Goal: Find specific page/section: Find specific page/section

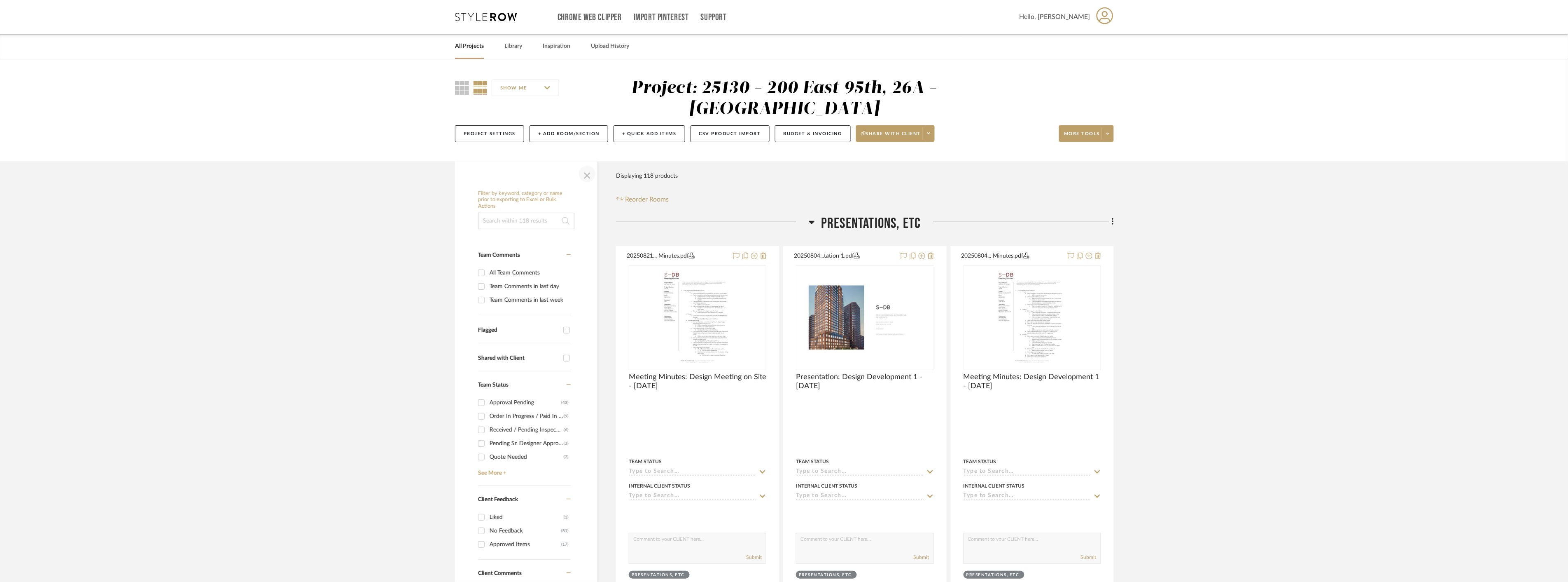
click at [590, 173] on span "button" at bounding box center [587, 174] width 20 height 20
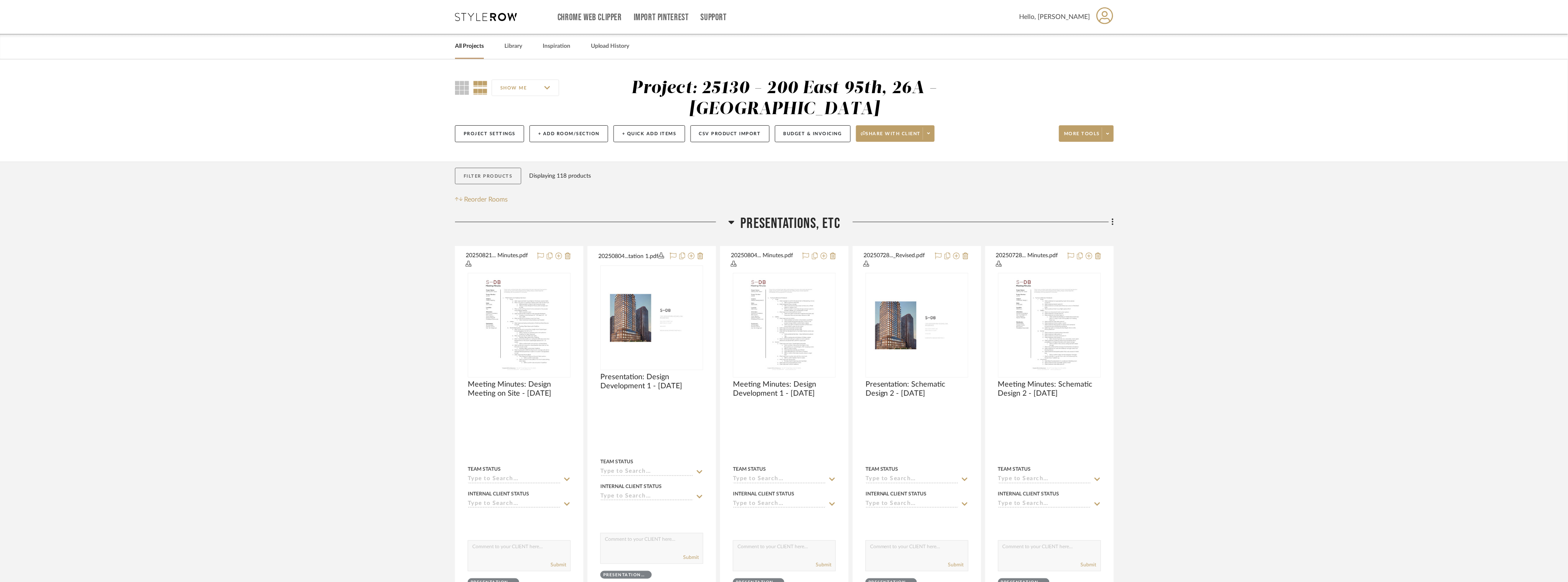
click at [500, 173] on button "Filter Products" at bounding box center [488, 177] width 66 height 17
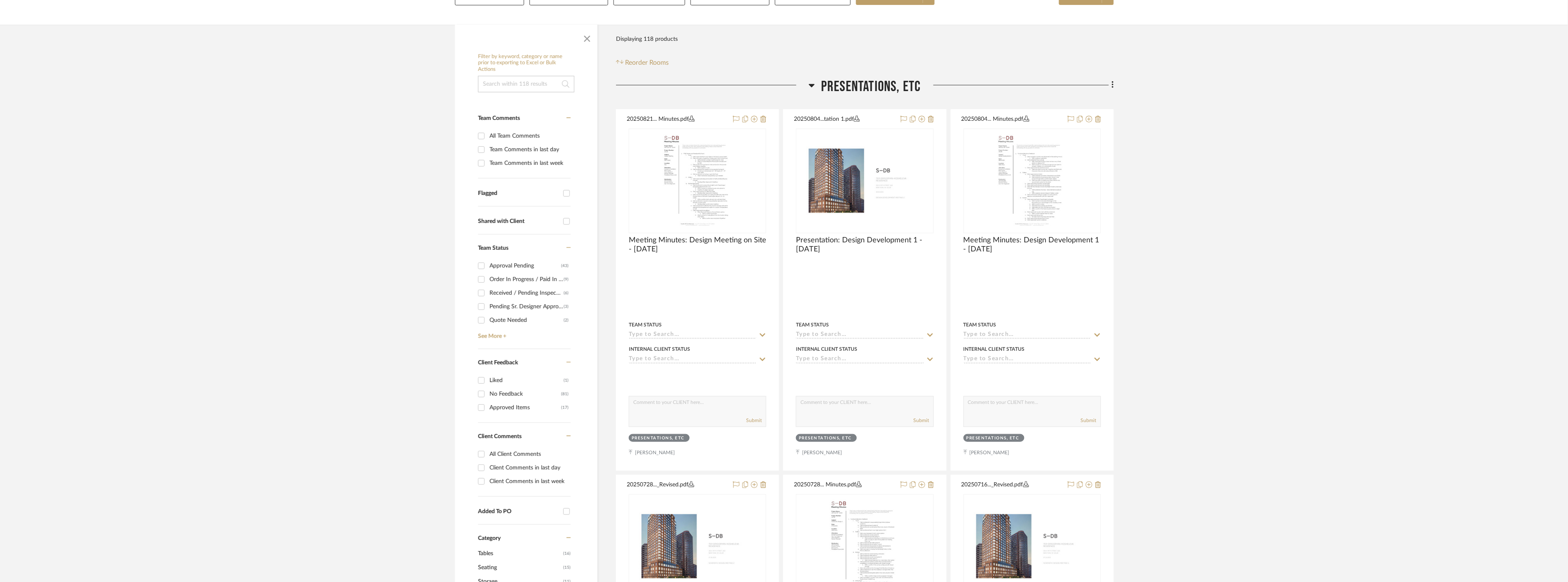
scroll to position [137, 0]
click at [480, 470] on input "Client Comments in last day" at bounding box center [481, 467] width 13 height 13
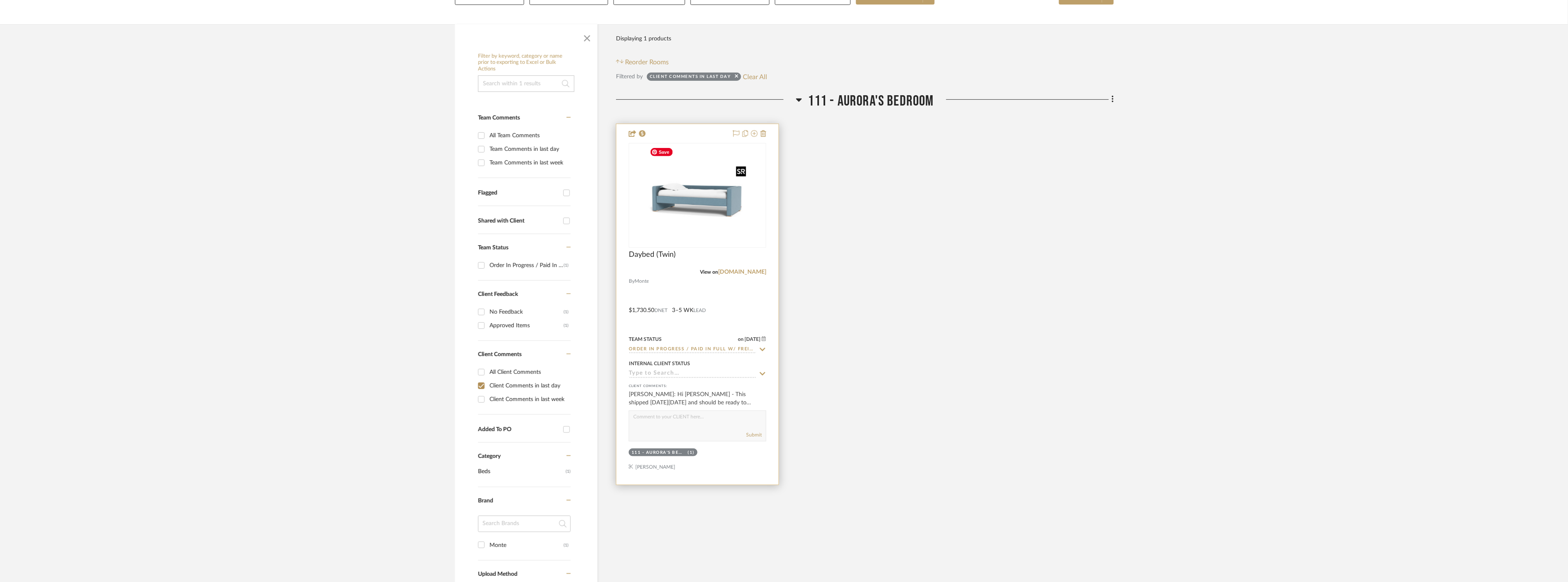
click at [707, 200] on img "0" at bounding box center [698, 195] width 103 height 103
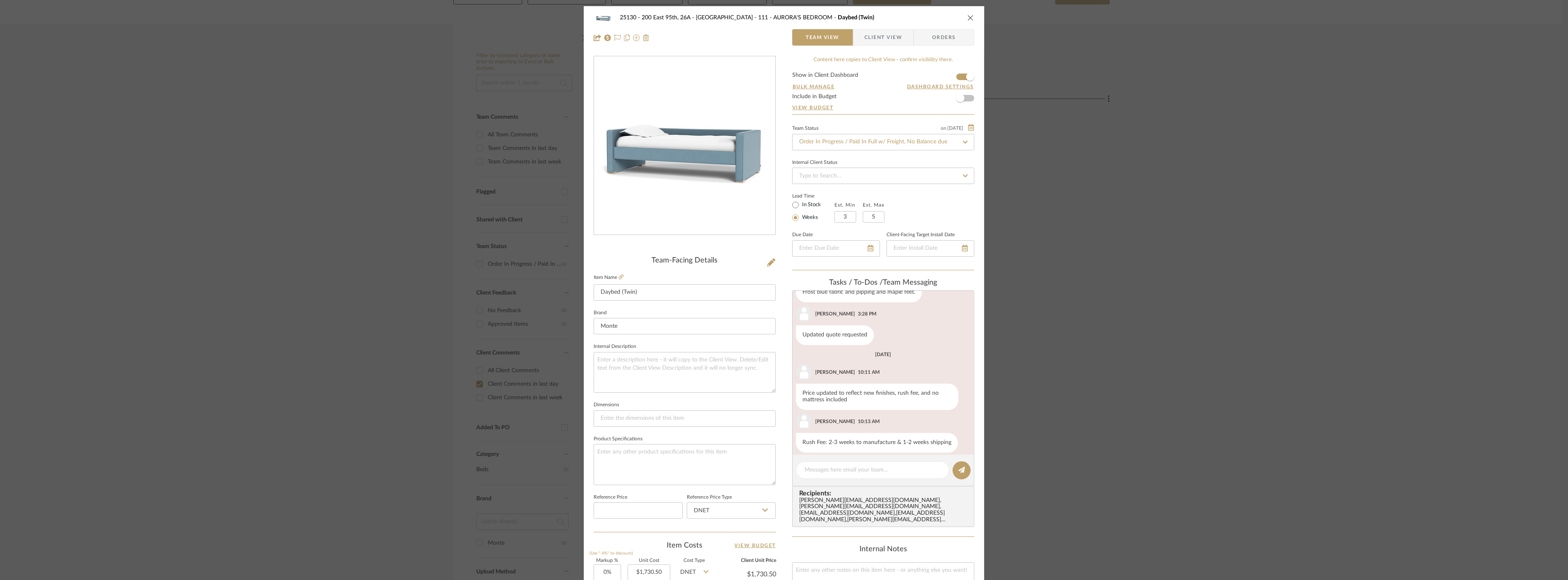
scroll to position [104, 0]
click at [890, 43] on span "Client View" at bounding box center [883, 37] width 38 height 16
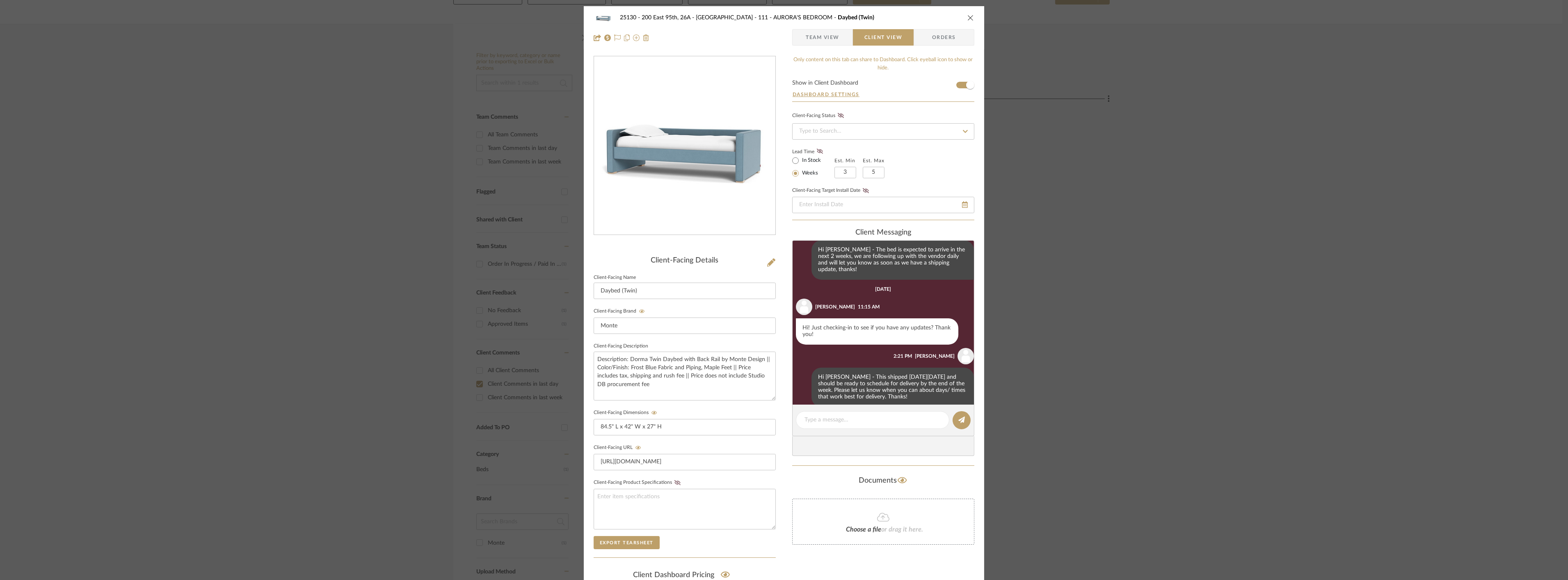
scroll to position [346, 0]
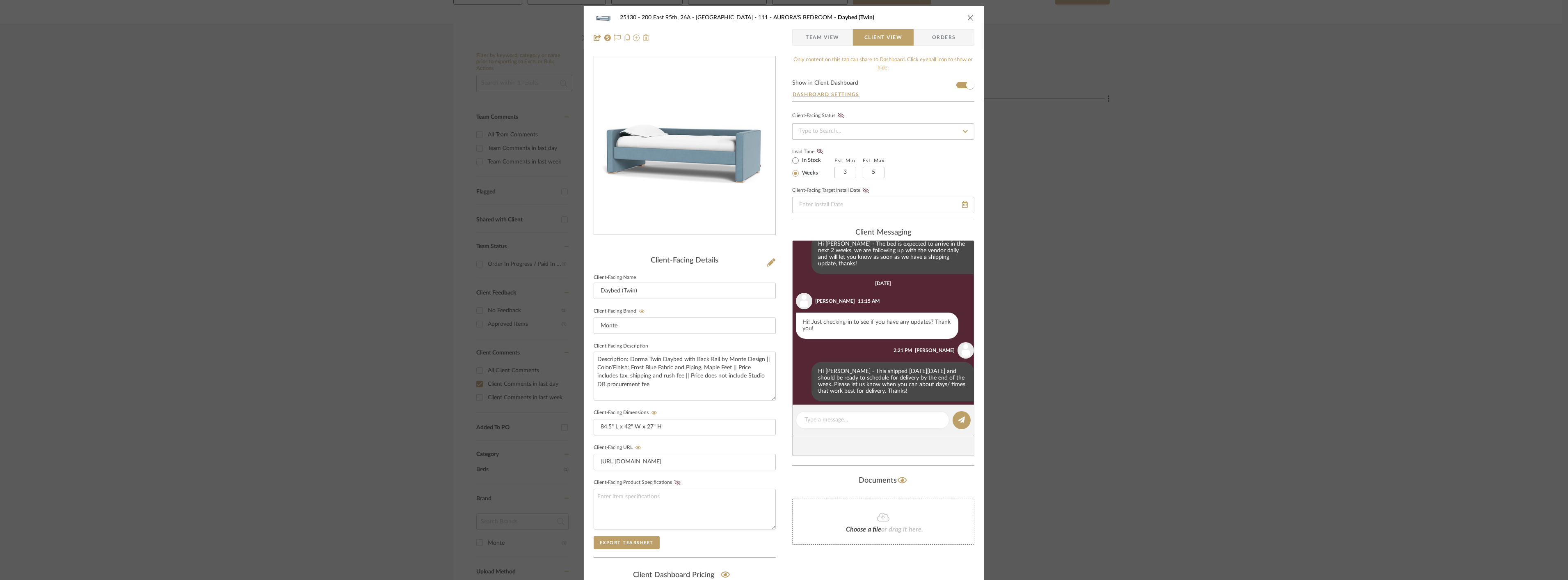
click at [1120, 273] on div "25130 - 200 East 95th, 26A - Kosheleva 111 - AURORA'S BEDROOM Daybed (Twin) Tea…" at bounding box center [784, 290] width 1568 height 580
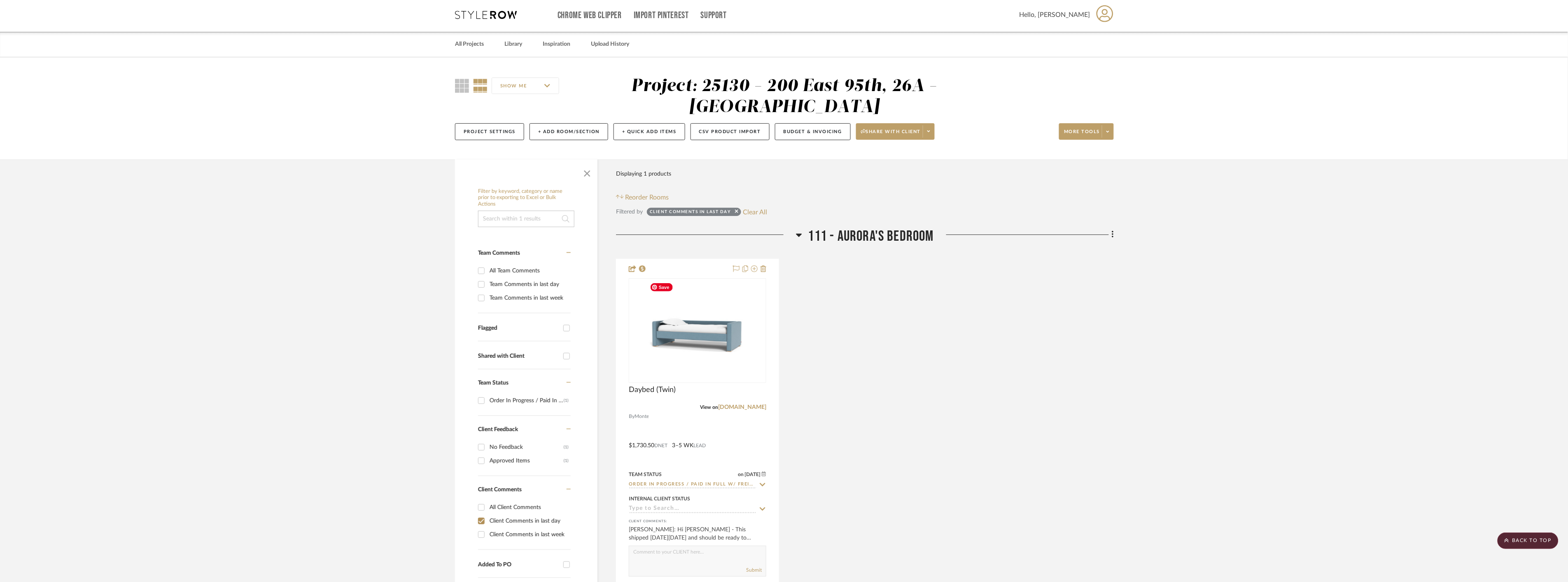
scroll to position [0, 0]
click at [751, 212] on button "Clear All" at bounding box center [755, 214] width 24 height 11
checkbox input "false"
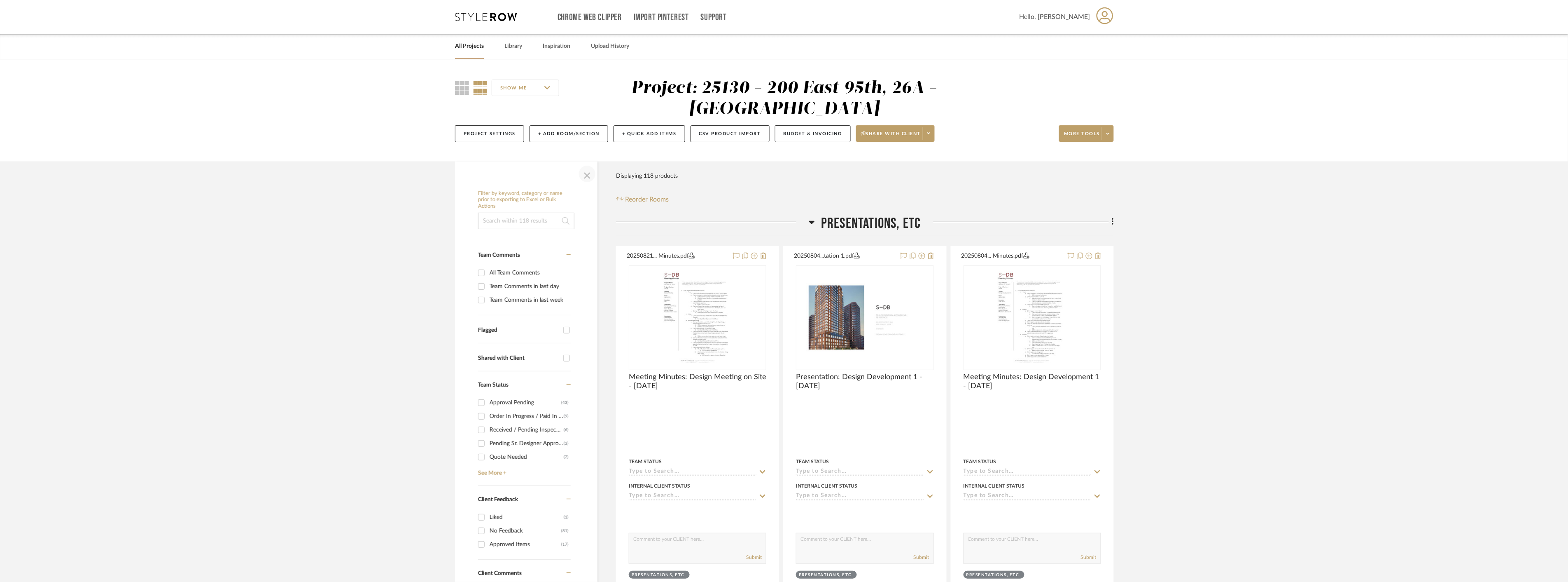
drag, startPoint x: 584, startPoint y: 177, endPoint x: 1167, endPoint y: 337, distance: 604.6
click at [585, 177] on span "button" at bounding box center [587, 174] width 20 height 20
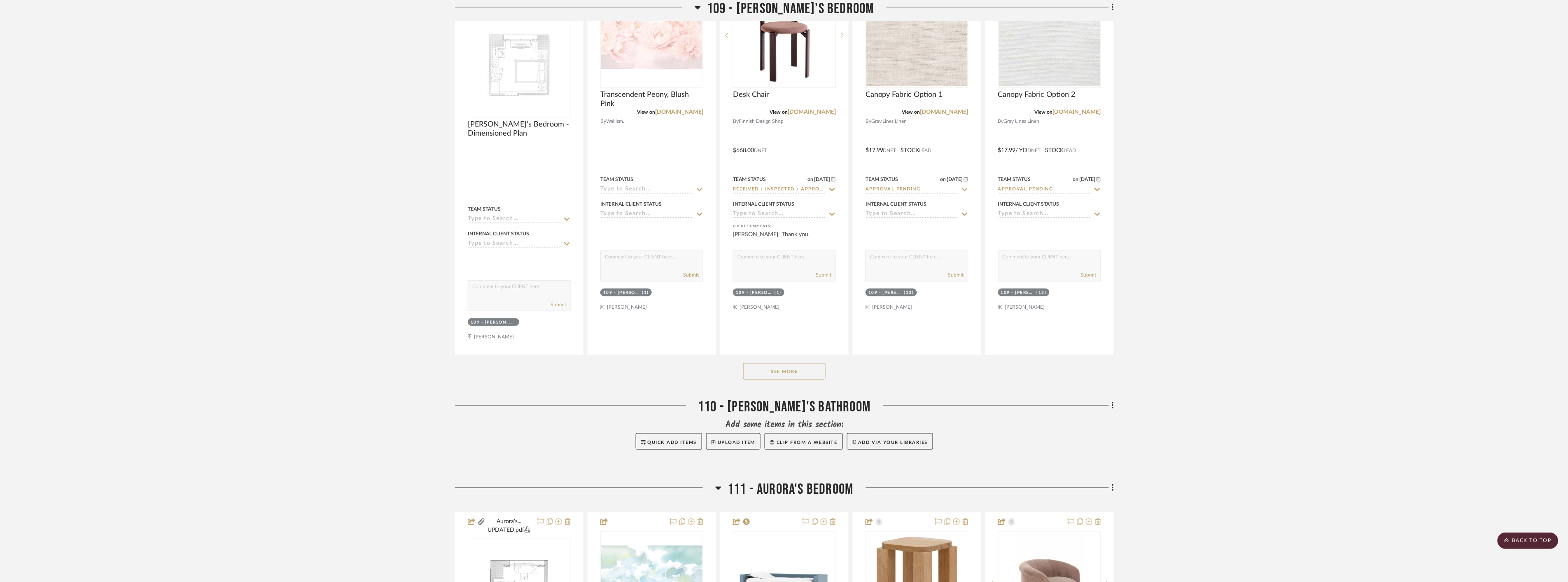
scroll to position [3844, 0]
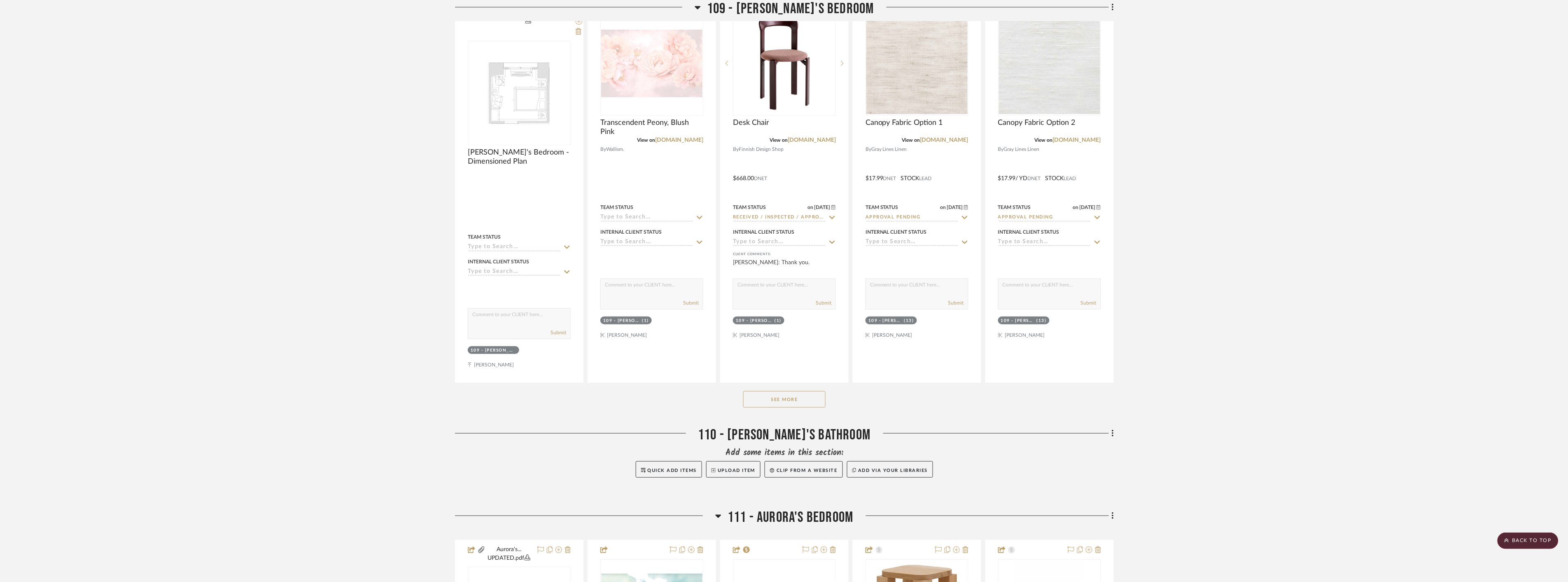
click at [802, 391] on button "See More" at bounding box center [784, 399] width 82 height 16
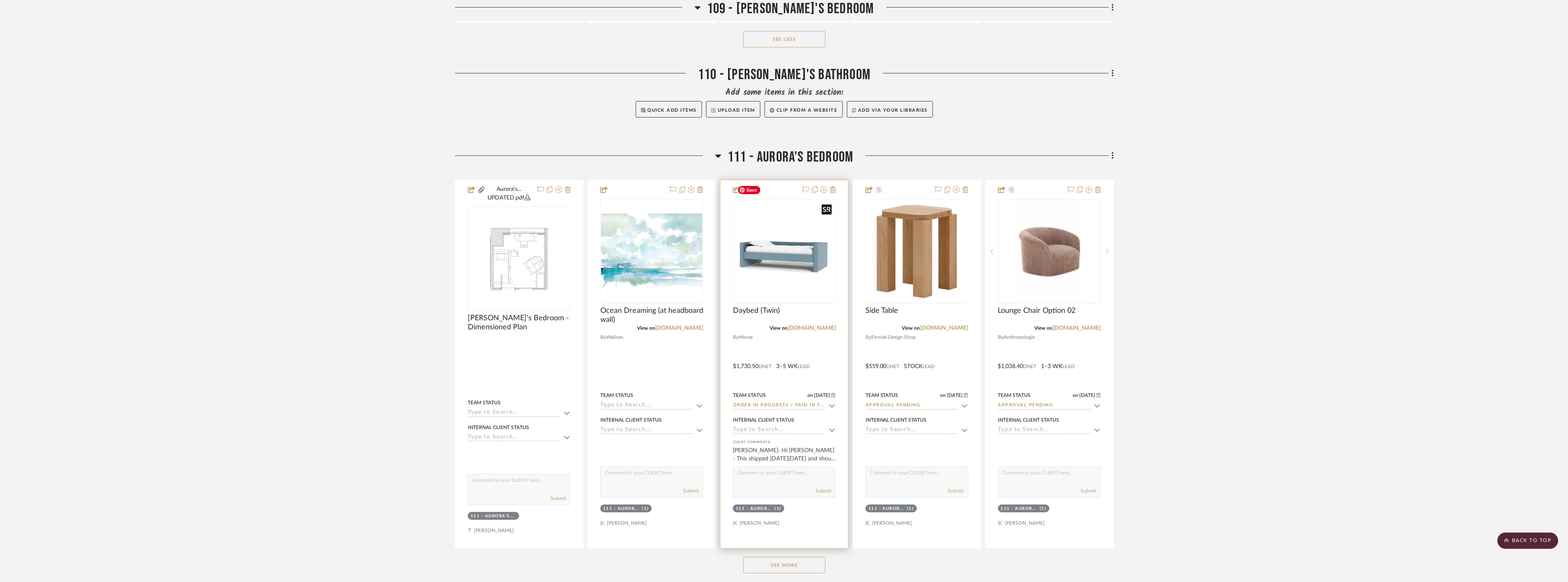
scroll to position [4989, 0]
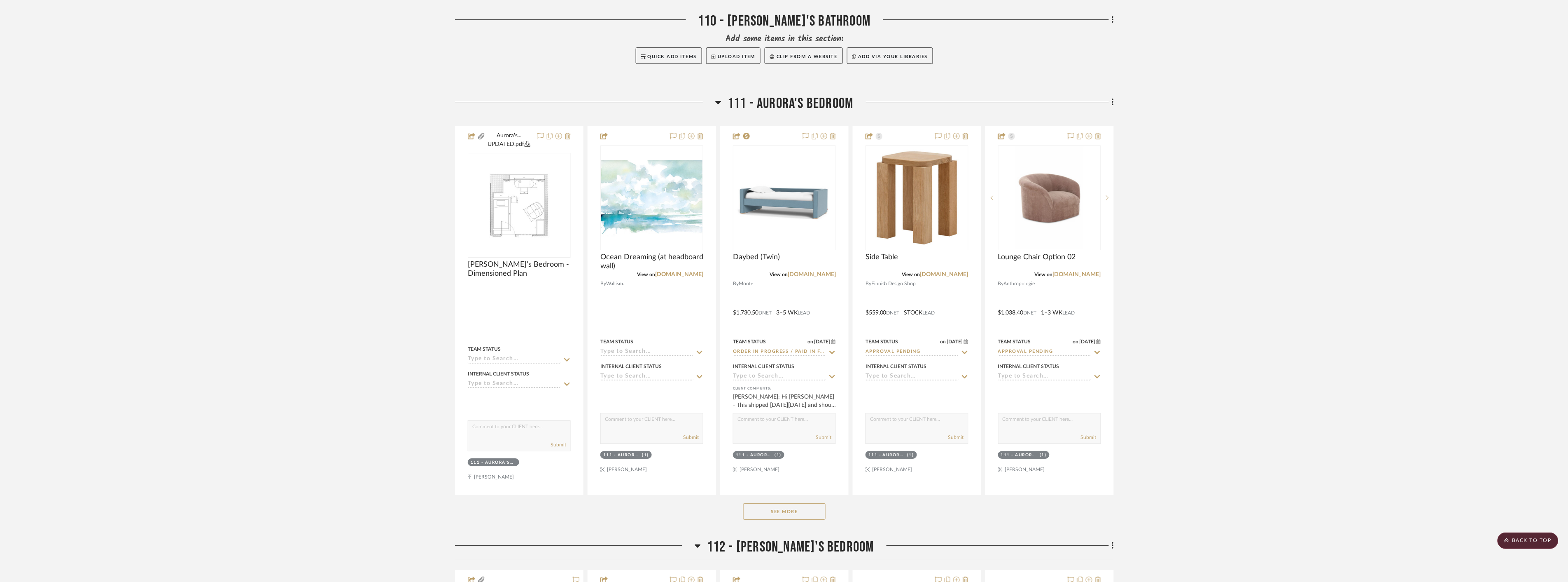
click at [803, 503] on button "See More" at bounding box center [784, 511] width 82 height 16
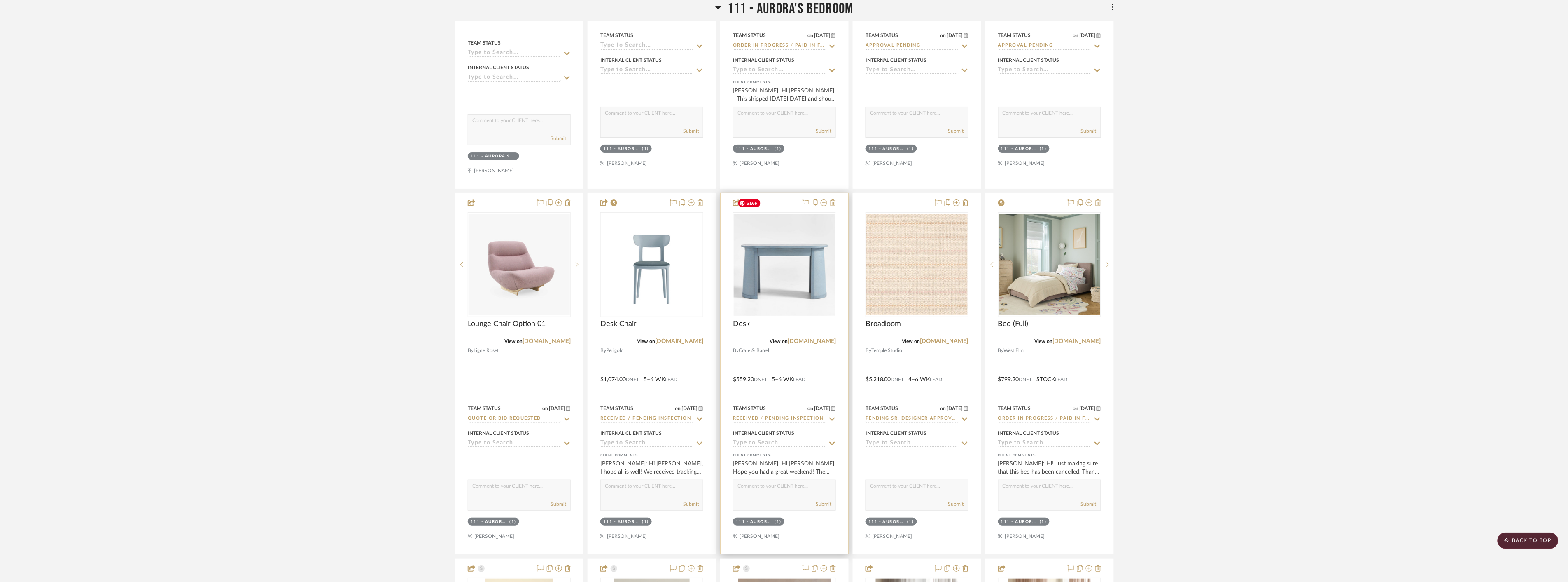
scroll to position [5309, 0]
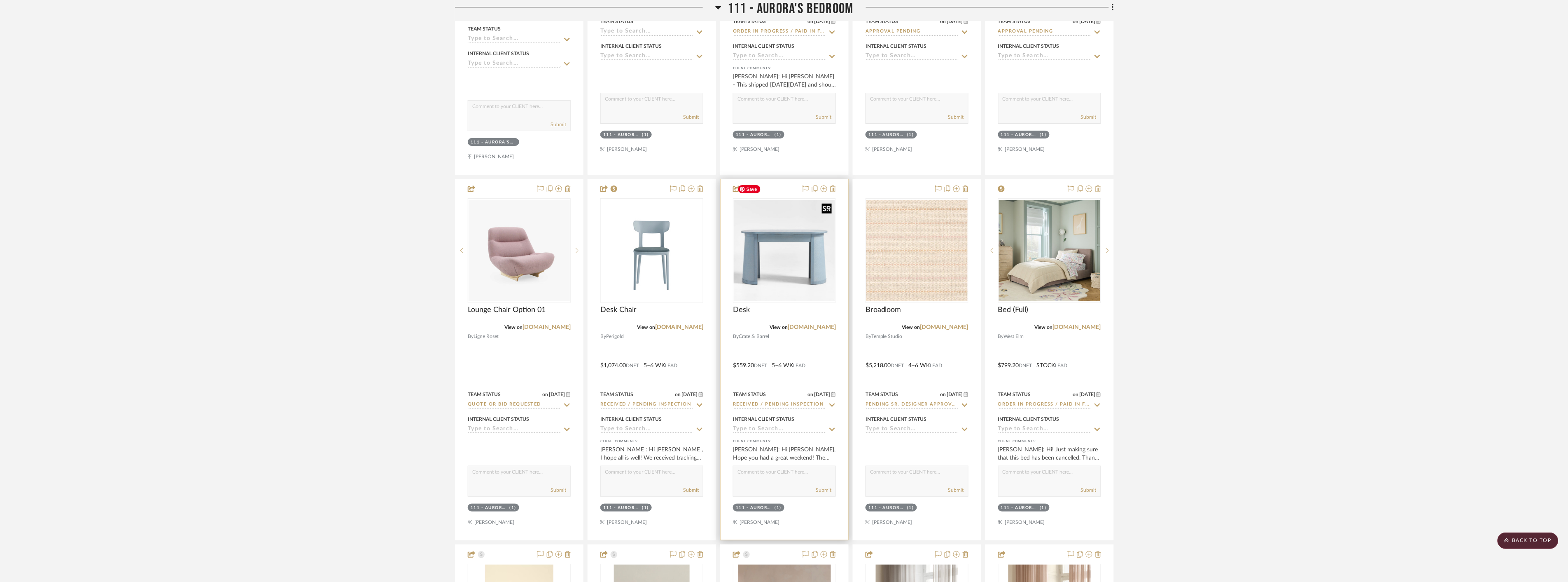
click at [795, 257] on img "0" at bounding box center [785, 250] width 101 height 102
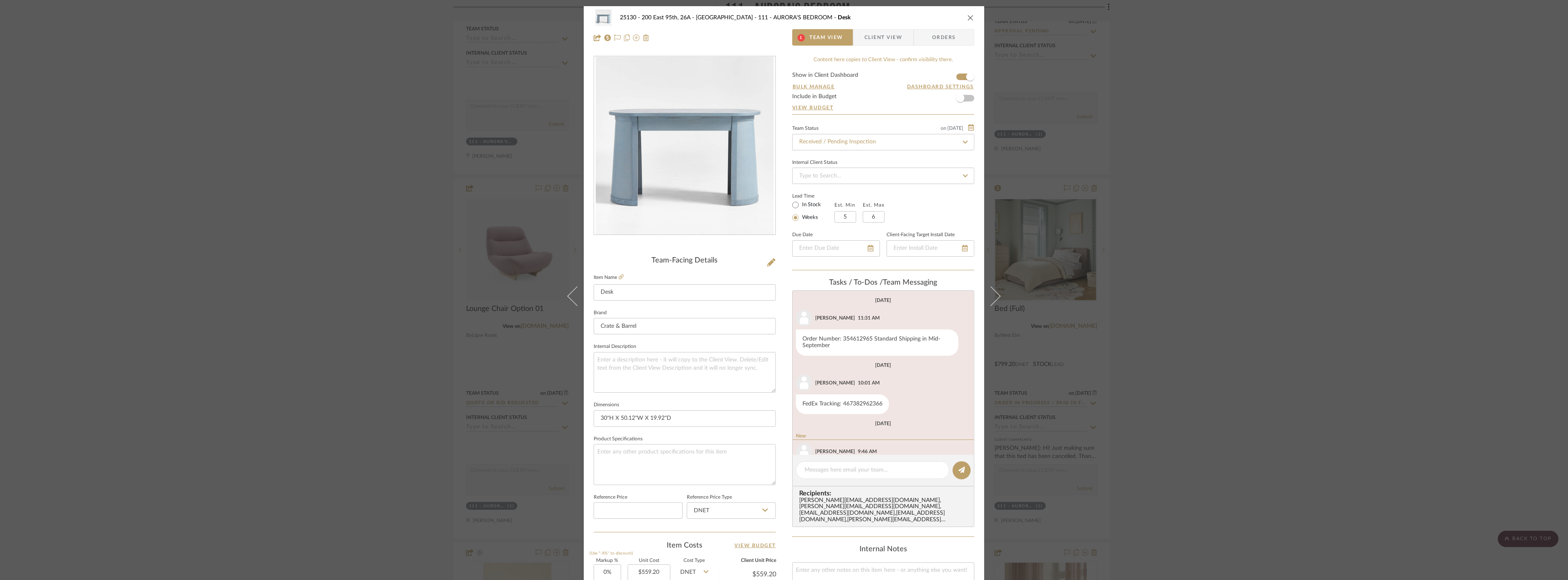
scroll to position [38, 0]
click at [883, 41] on span "Client View" at bounding box center [883, 37] width 38 height 16
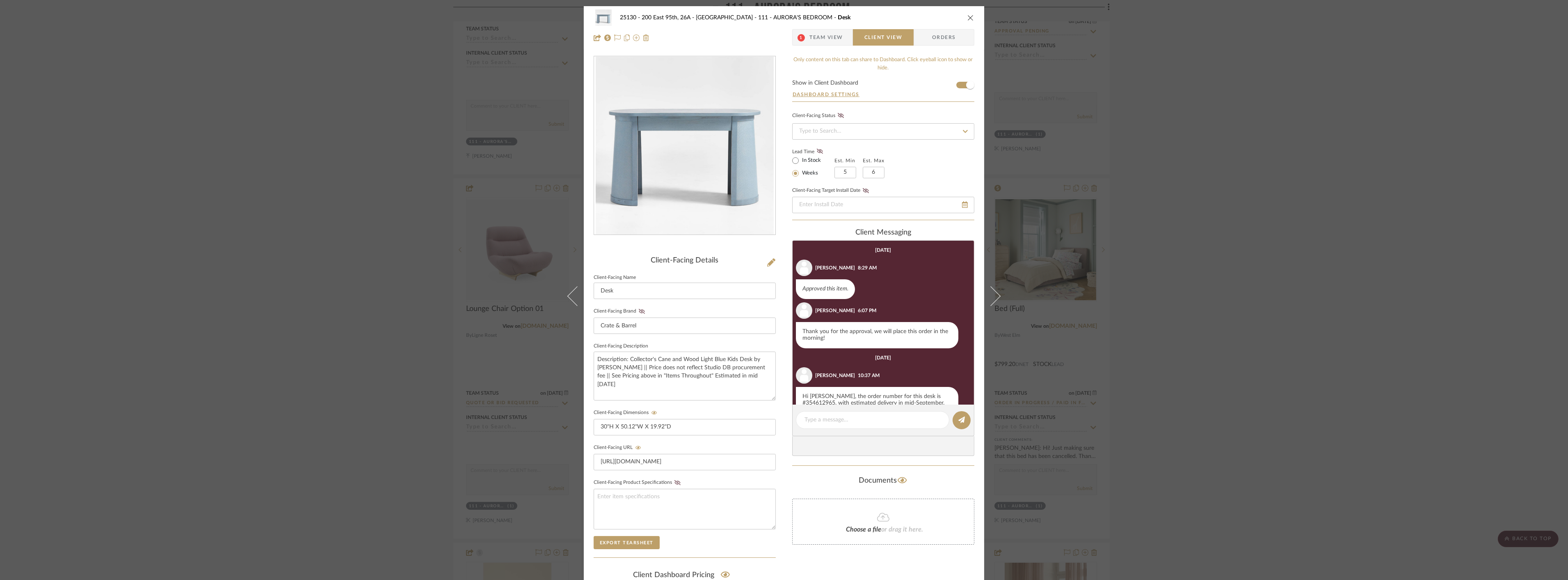
scroll to position [103, 0]
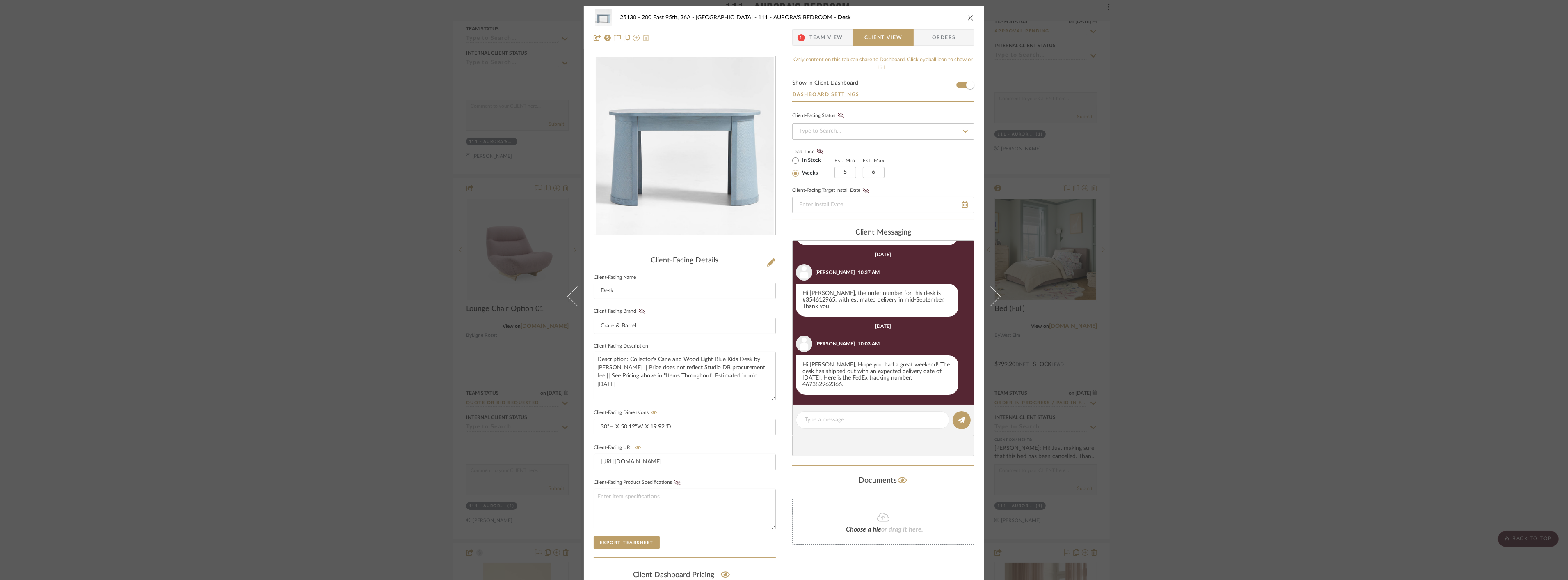
drag, startPoint x: 1246, startPoint y: 203, endPoint x: 1238, endPoint y: 207, distance: 8.9
click at [1246, 202] on div "25130 - 200 East 95th, 26A - Kosheleva 111 - AURORA'S BEDROOM Desk 1 Team View …" at bounding box center [784, 290] width 1568 height 580
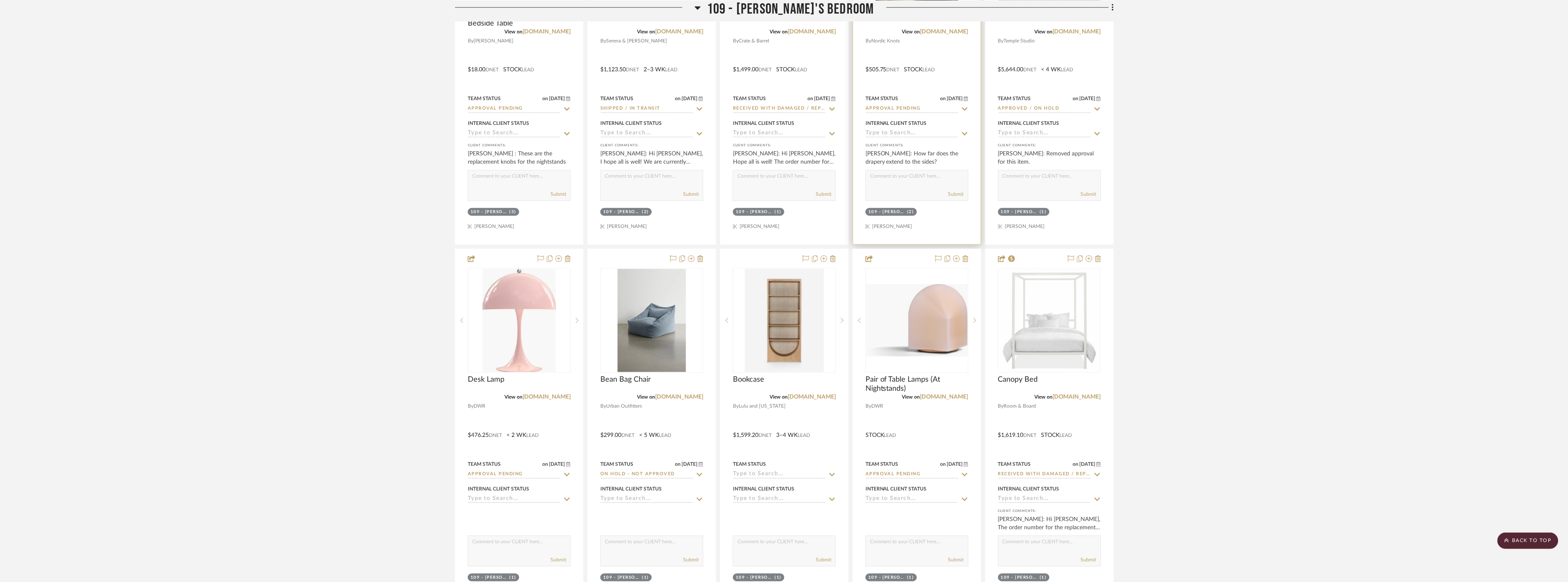
scroll to position [4028, 0]
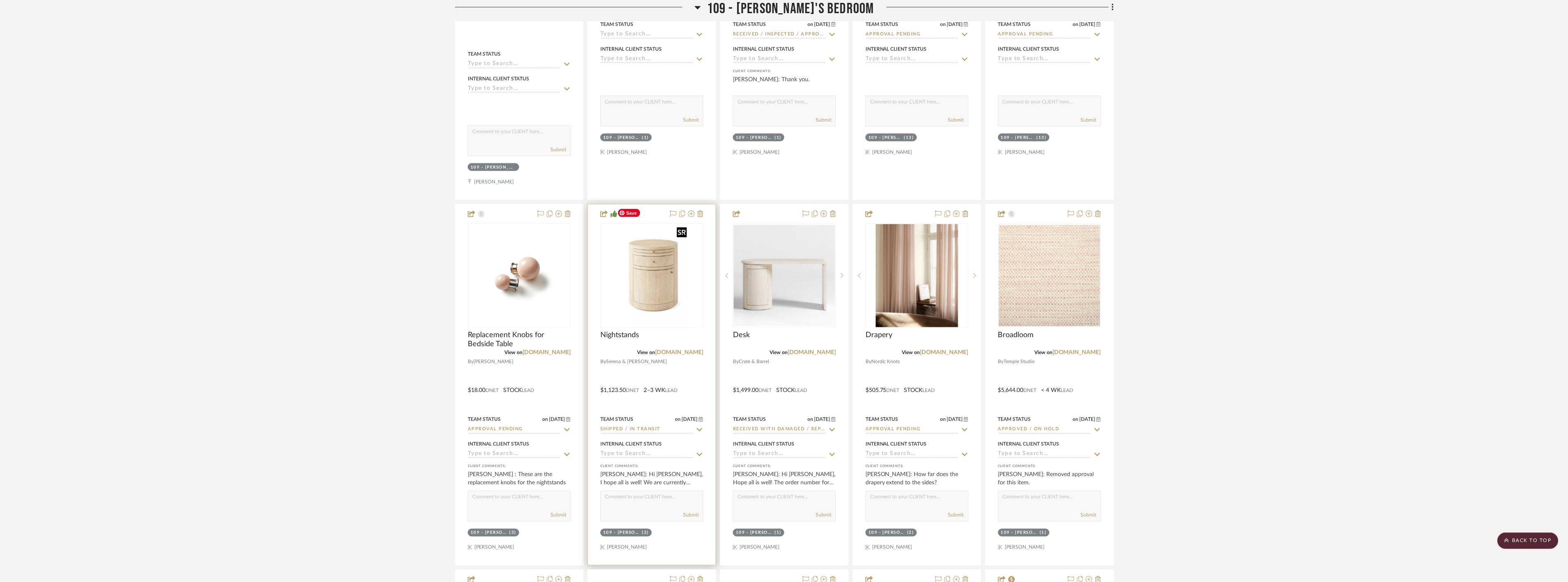
click at [0, 0] on img at bounding box center [0, 0] width 0 height 0
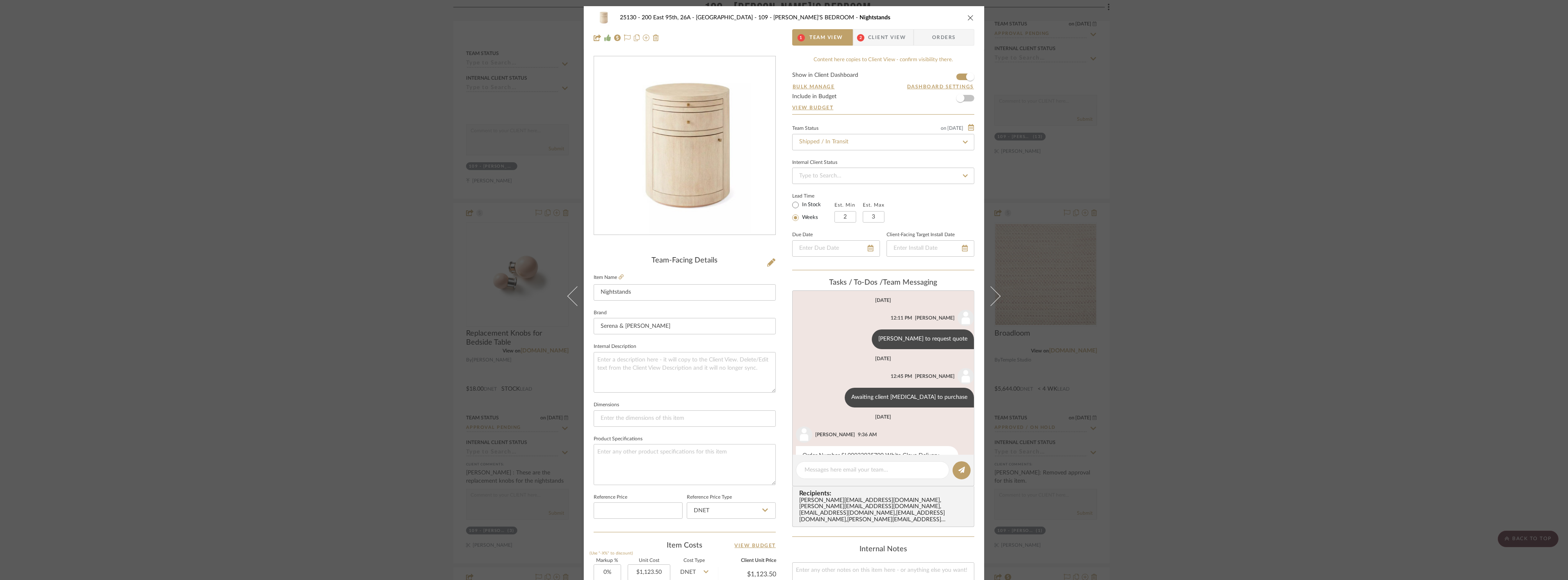
scroll to position [96, 0]
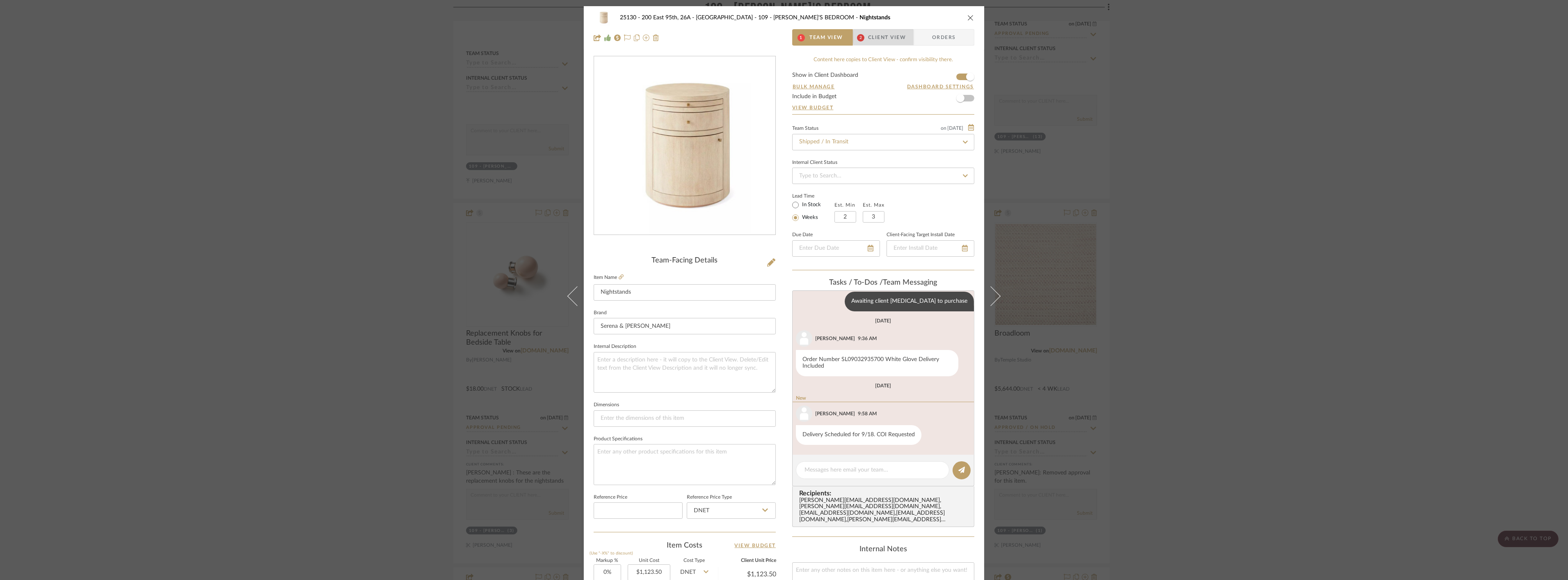
click at [882, 36] on span "Client View" at bounding box center [887, 37] width 38 height 16
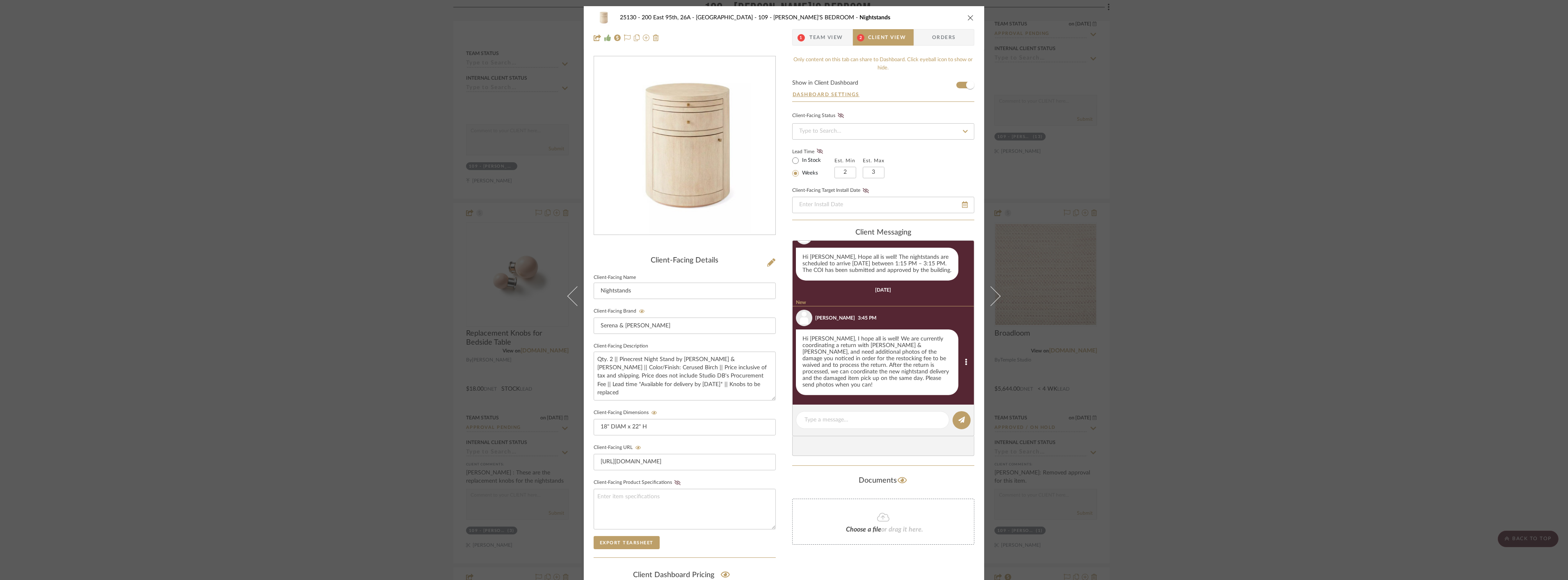
scroll to position [765, 0]
